Goal: Use online tool/utility: Use online tool/utility

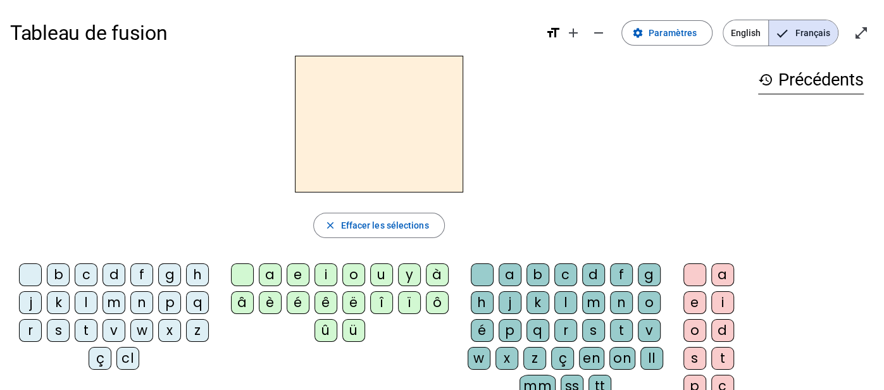
click at [141, 270] on div "f" at bounding box center [141, 274] width 23 height 23
click at [330, 273] on div "i" at bounding box center [326, 274] width 23 height 23
click at [611, 303] on div "n" at bounding box center [621, 302] width 23 height 23
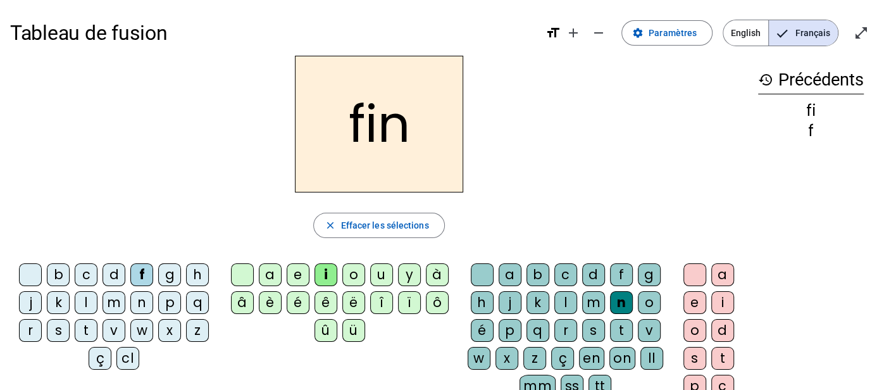
click at [701, 298] on div "e" at bounding box center [695, 302] width 23 height 23
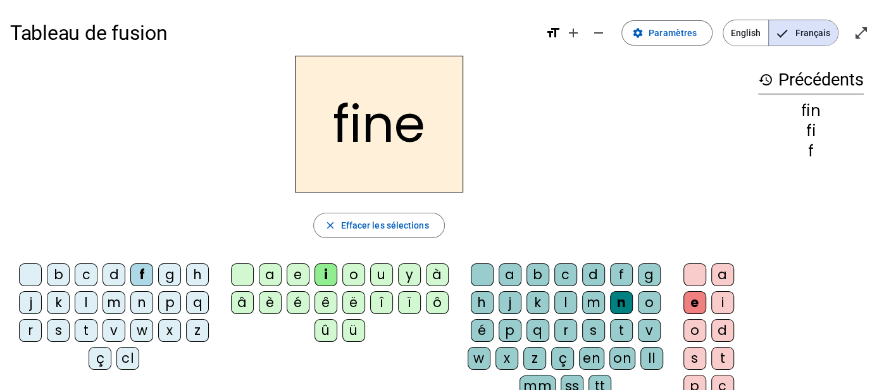
click at [111, 299] on div "m" at bounding box center [114, 302] width 23 height 23
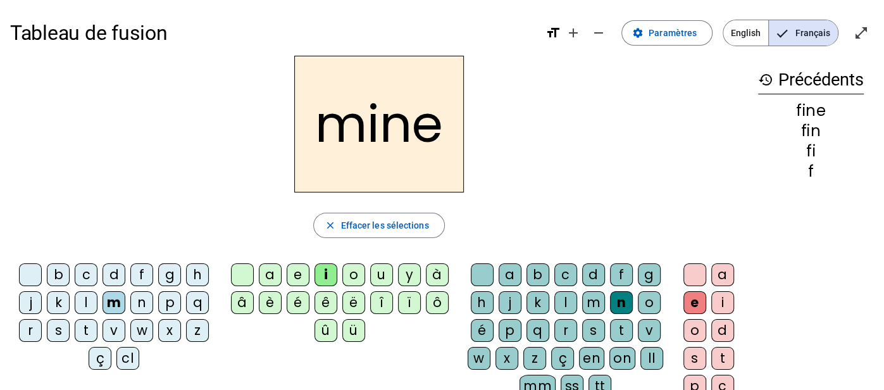
click at [599, 296] on div "m" at bounding box center [593, 302] width 23 height 23
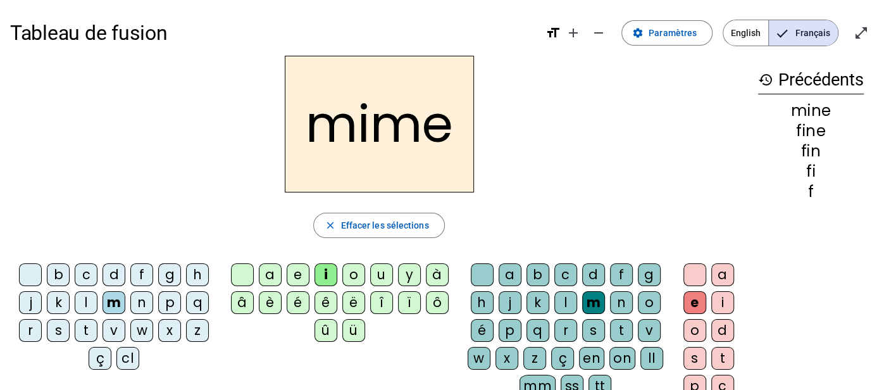
click at [32, 330] on div "r" at bounding box center [30, 330] width 23 height 23
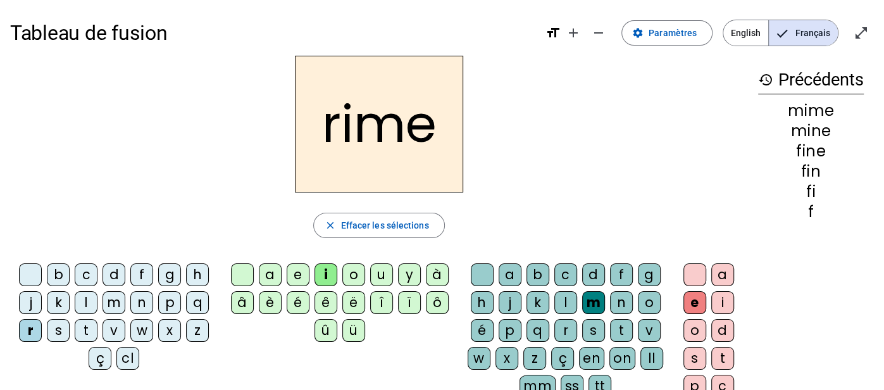
click at [646, 326] on div "v" at bounding box center [649, 330] width 23 height 23
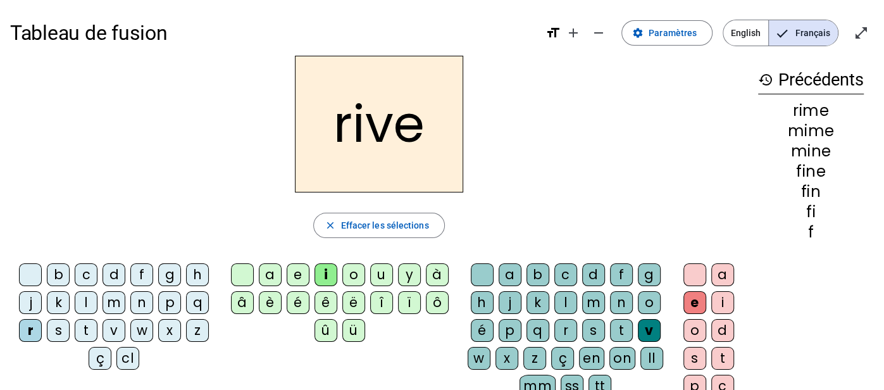
click at [273, 279] on div "a" at bounding box center [270, 274] width 23 height 23
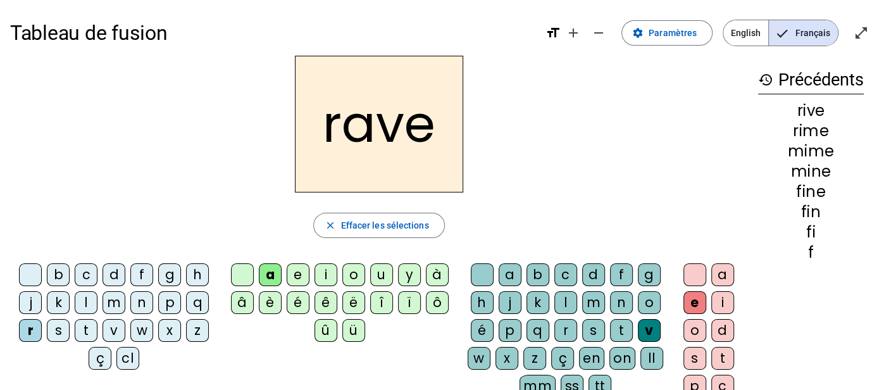
click at [89, 276] on div "c" at bounding box center [86, 274] width 23 height 23
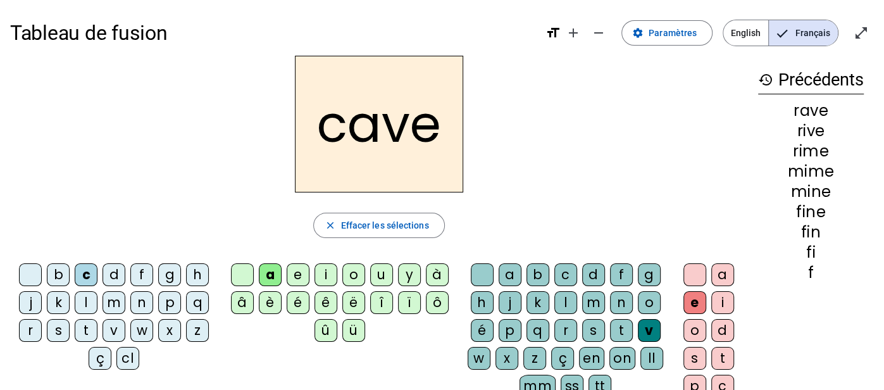
click at [89, 276] on div "c" at bounding box center [86, 274] width 23 height 23
click at [649, 274] on div "g" at bounding box center [649, 274] width 23 height 23
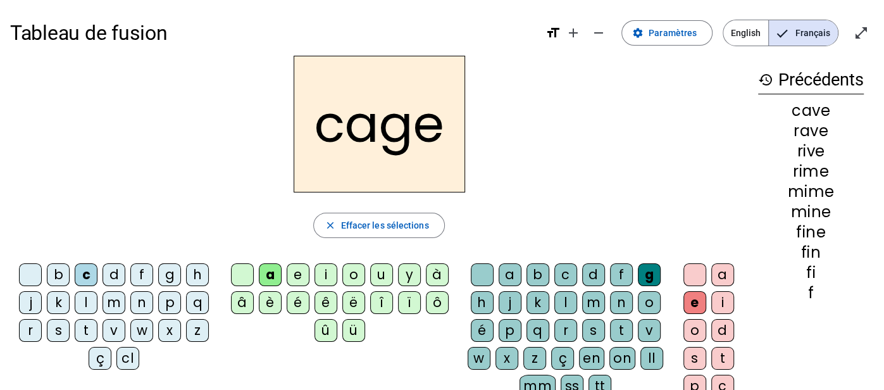
click at [139, 303] on div "n" at bounding box center [141, 302] width 23 height 23
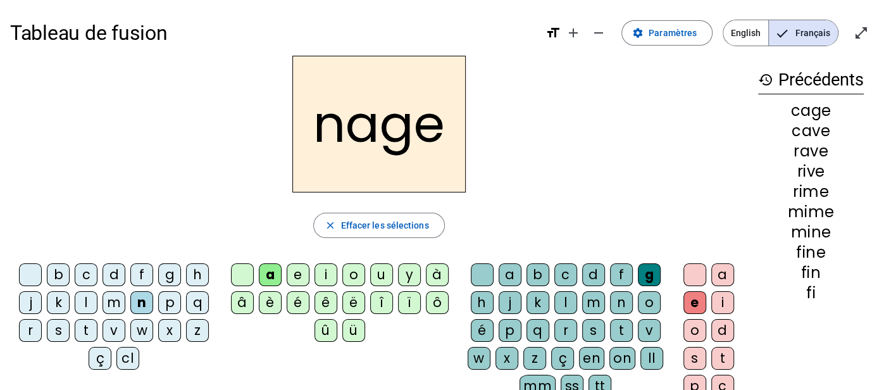
click at [166, 300] on div "p" at bounding box center [169, 302] width 23 height 23
